Goal: Find specific page/section: Find specific page/section

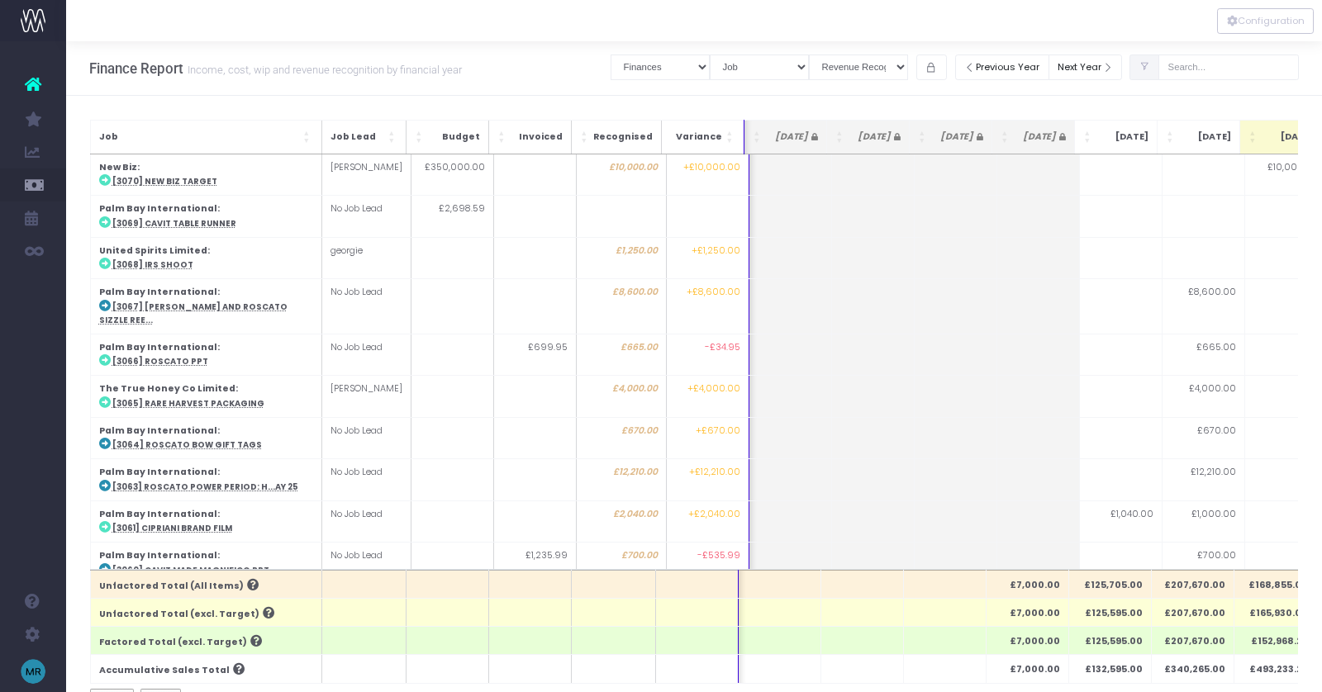
select select "finances"
select select "job"
select select "revrec"
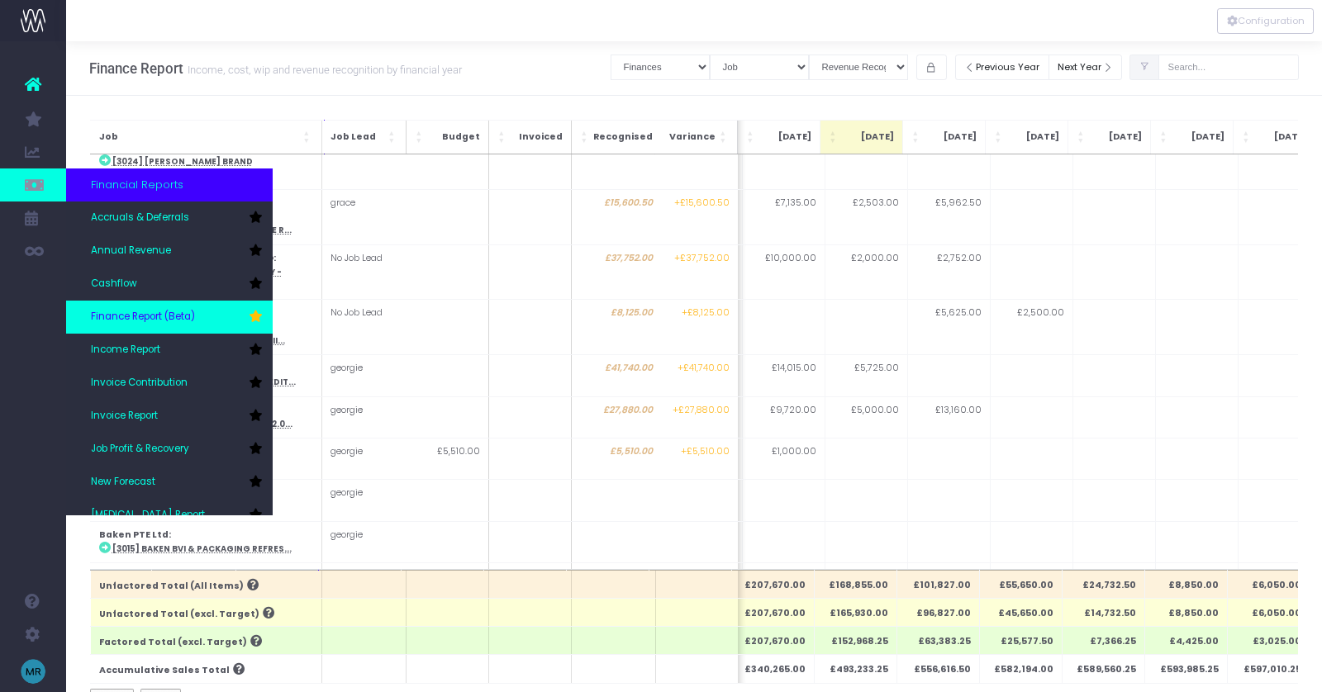
click at [208, 321] on link "Finance Report (Beta)" at bounding box center [169, 317] width 207 height 33
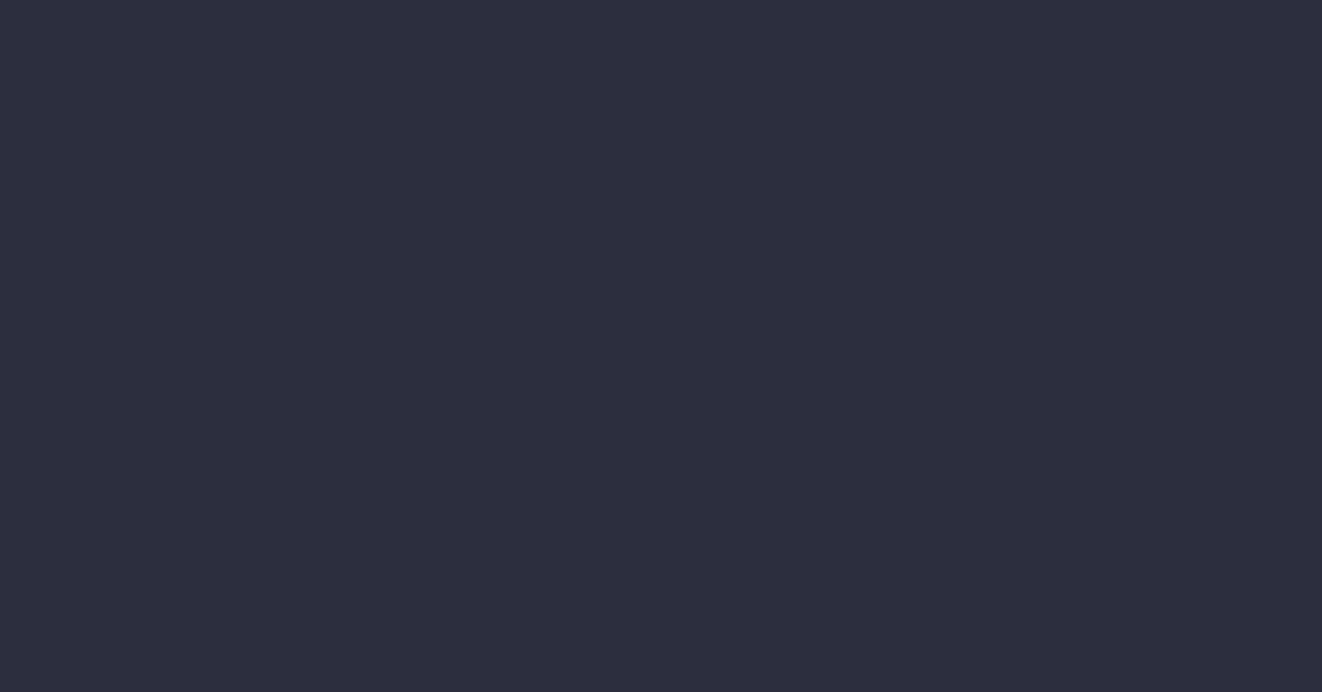
select select "finances"
select select "job"
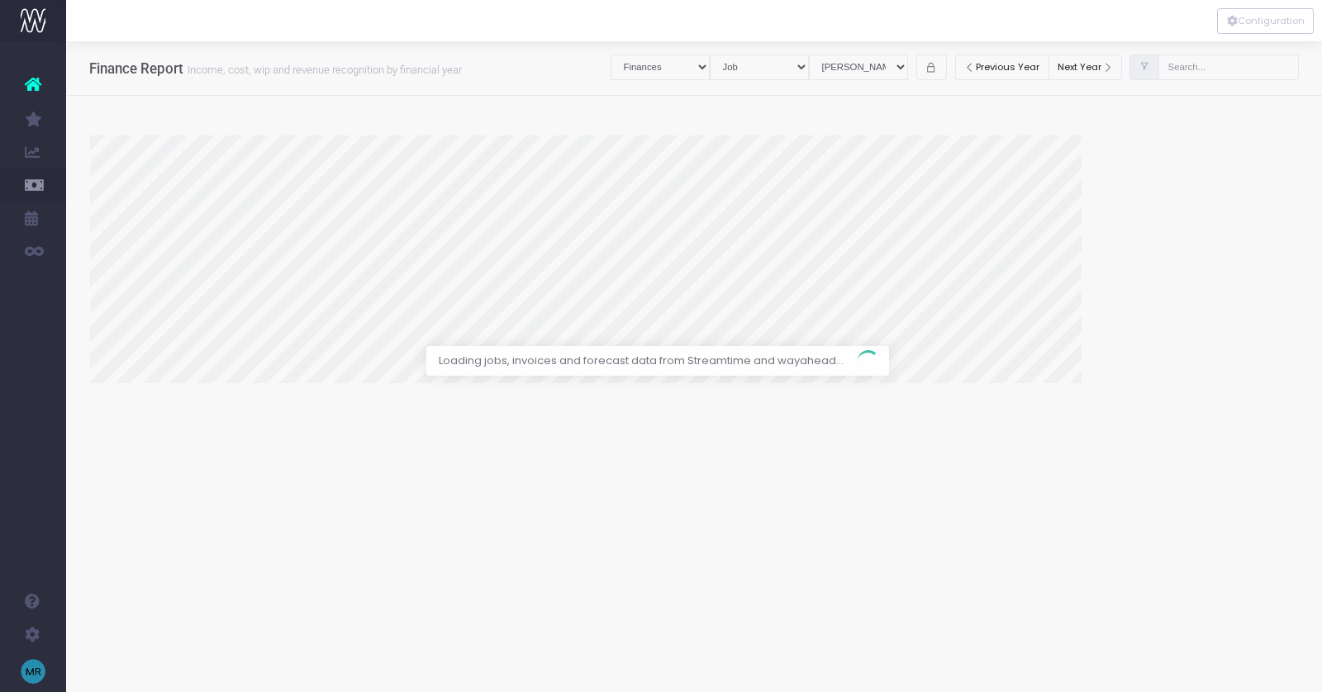
select select "revrec"
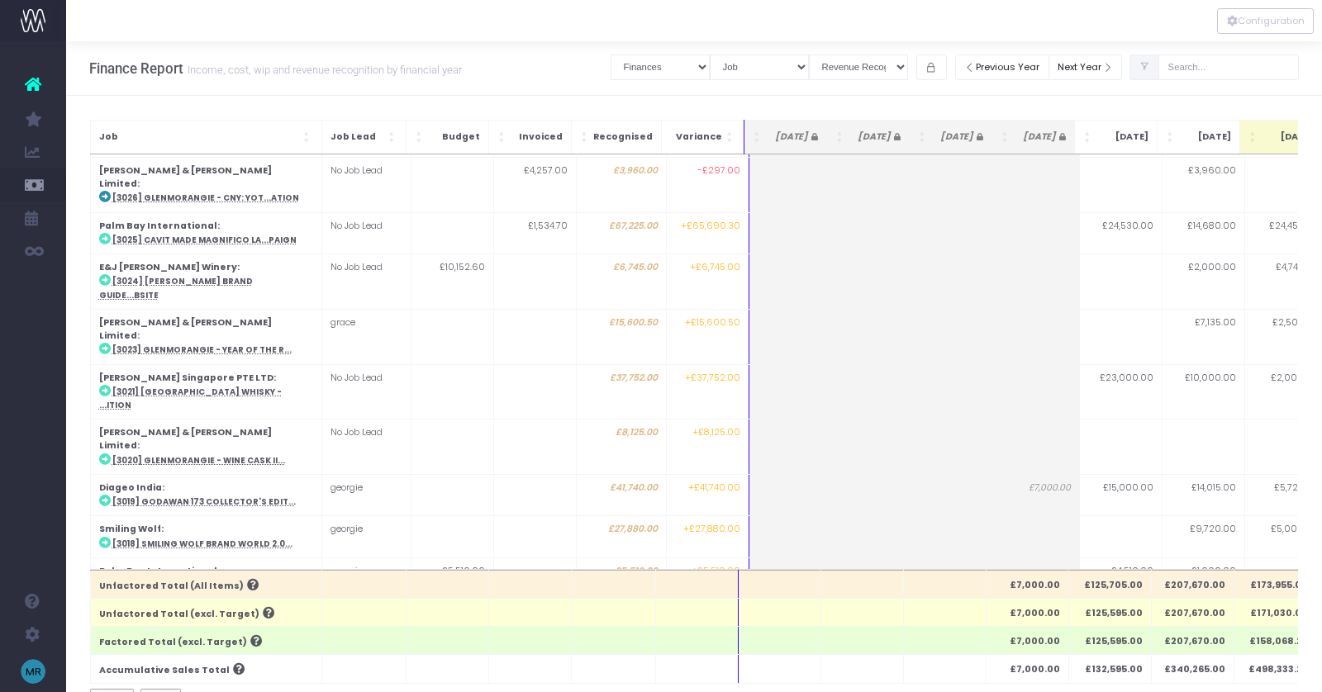
scroll to position [2043, 0]
